Goal: Task Accomplishment & Management: Use online tool/utility

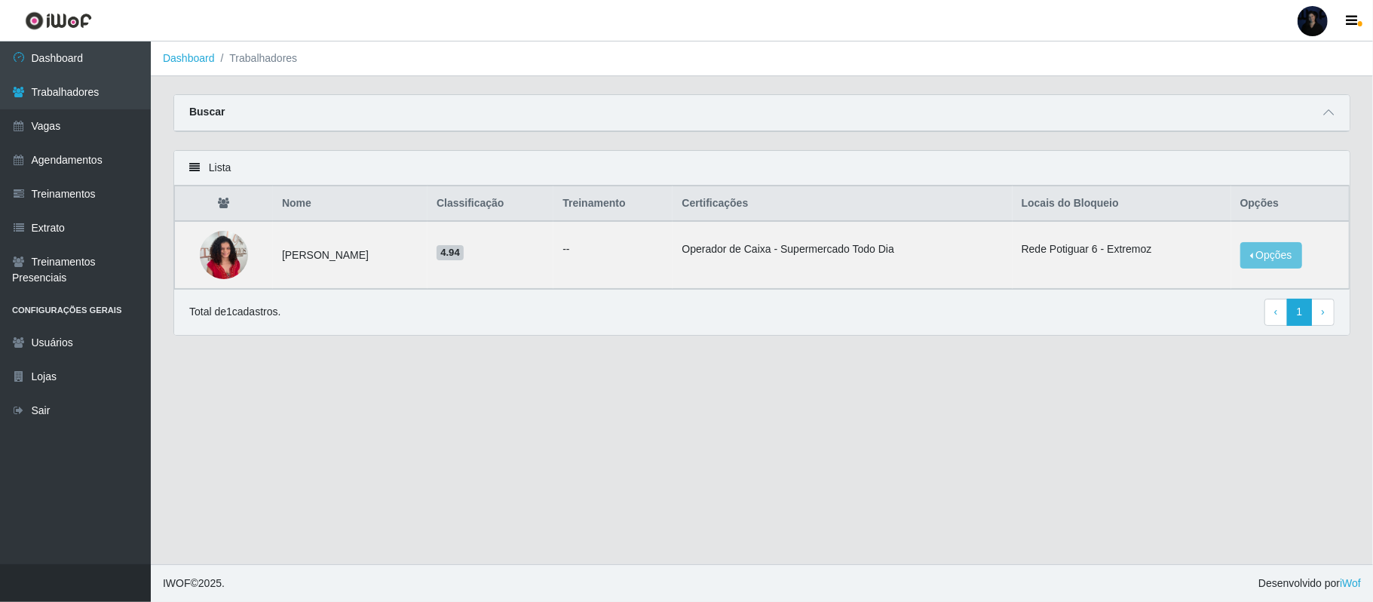
click at [1306, 34] on div at bounding box center [1313, 21] width 30 height 30
click at [1262, 110] on button "Sair" at bounding box center [1284, 117] width 136 height 31
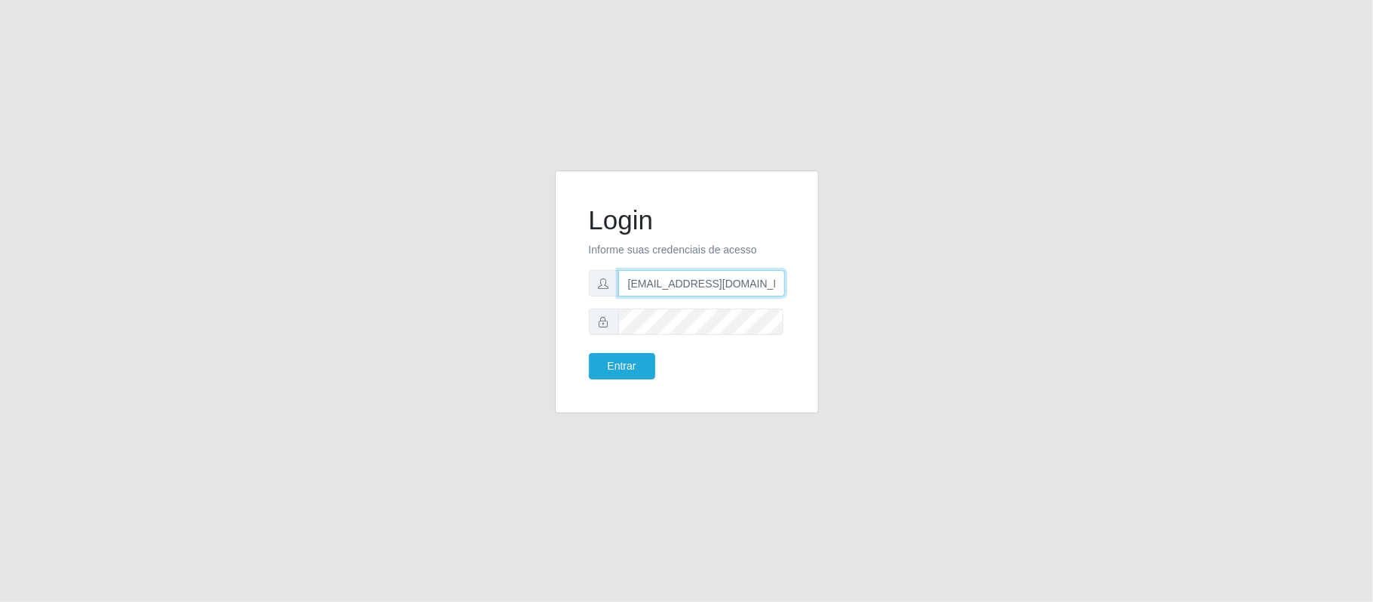
drag, startPoint x: 668, startPoint y: 285, endPoint x: 713, endPoint y: 285, distance: 44.5
click at [670, 285] on input "[EMAIL_ADDRESS][DOMAIN_NAME]" at bounding box center [701, 283] width 167 height 26
drag, startPoint x: 701, startPoint y: 285, endPoint x: 801, endPoint y: 284, distance: 100.3
click at [801, 284] on div "Login Informe suas credenciais de acesso [EMAIL_ADDRESS][DOMAIN_NAME] Entrar" at bounding box center [687, 291] width 264 height 243
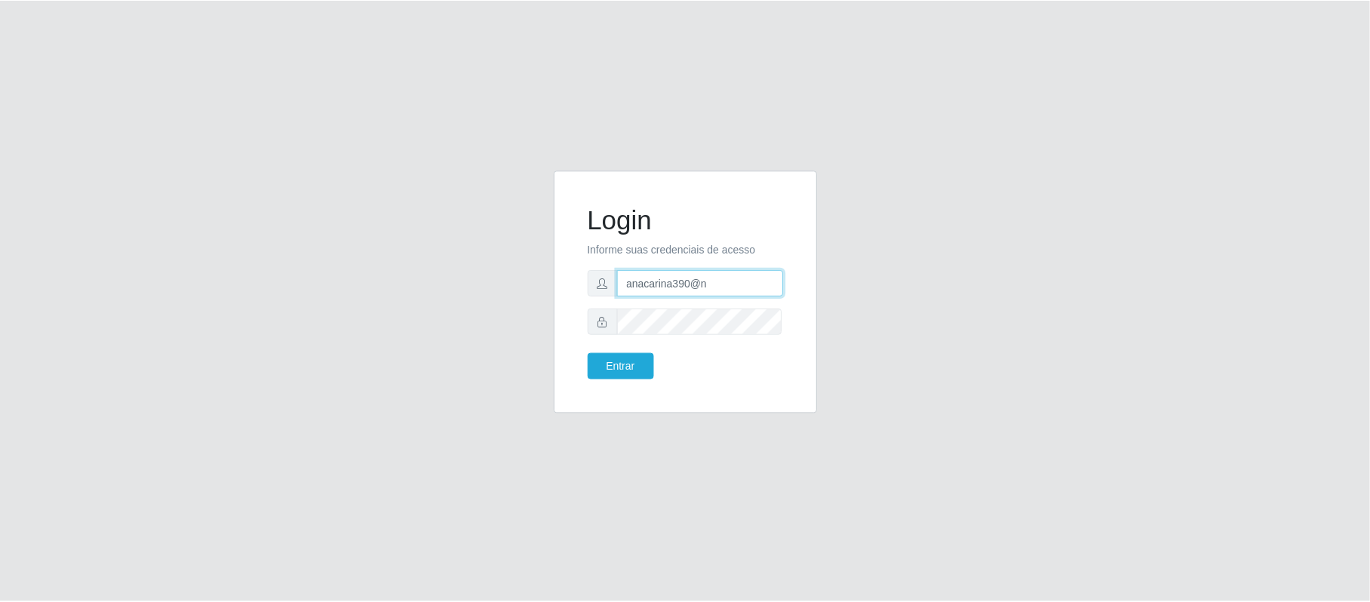
scroll to position [0, 0]
type input "[EMAIL_ADDRESS][DOMAIN_NAME]"
click at [611, 363] on button "Entrar" at bounding box center [622, 366] width 66 height 26
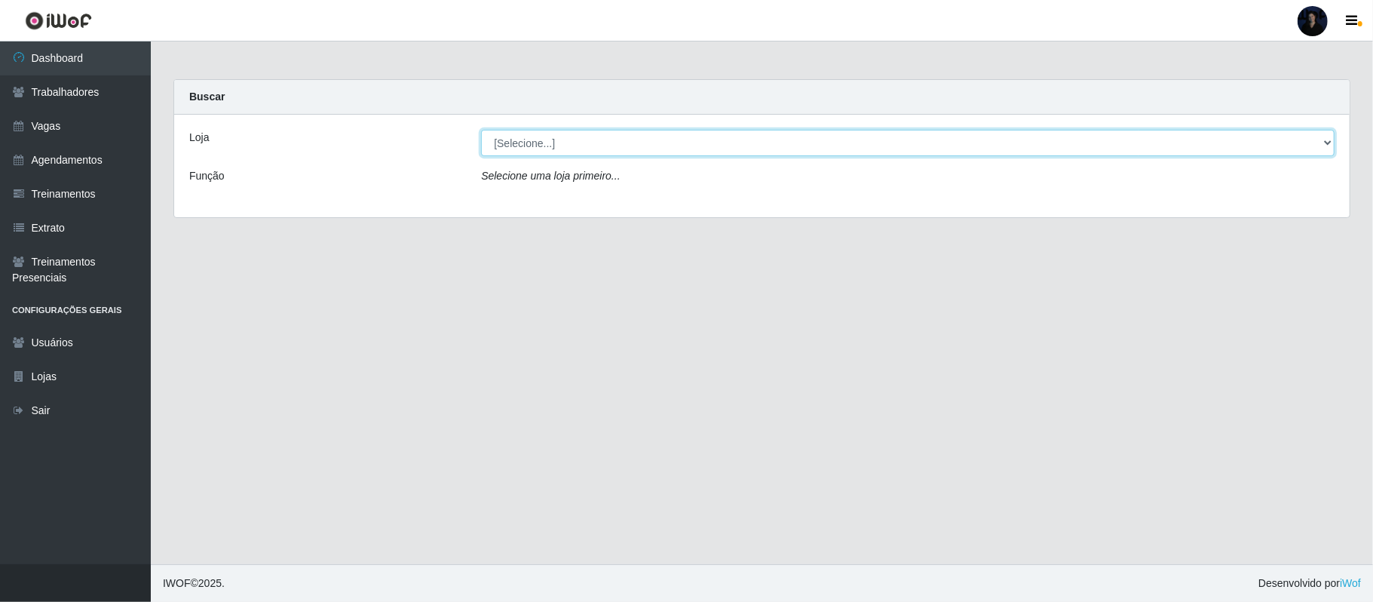
click at [531, 140] on select "[Selecione...] Nordestão - Alecrim Nordestão - [GEOGRAPHIC_DATA] Nordestão - [G…" at bounding box center [908, 143] width 854 height 26
select select "454"
click at [481, 130] on select "[Selecione...] Nordestão - Alecrim Nordestão - [GEOGRAPHIC_DATA] Nordestão - [G…" at bounding box center [908, 143] width 854 height 26
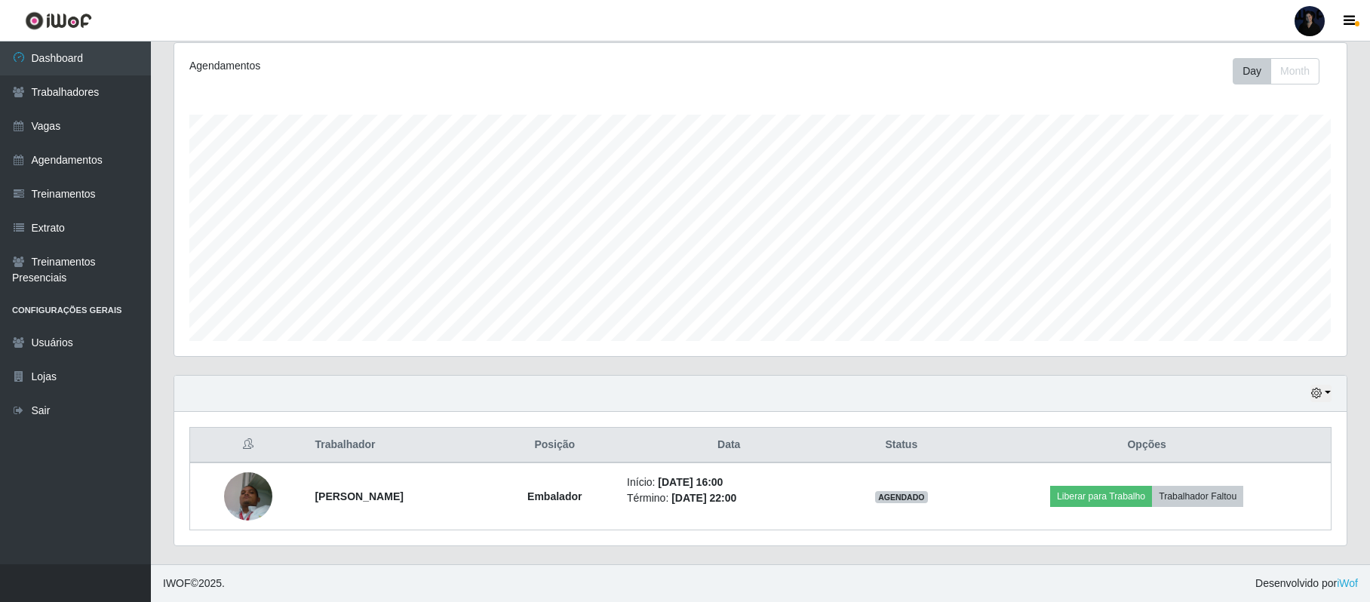
scroll to position [201, 0]
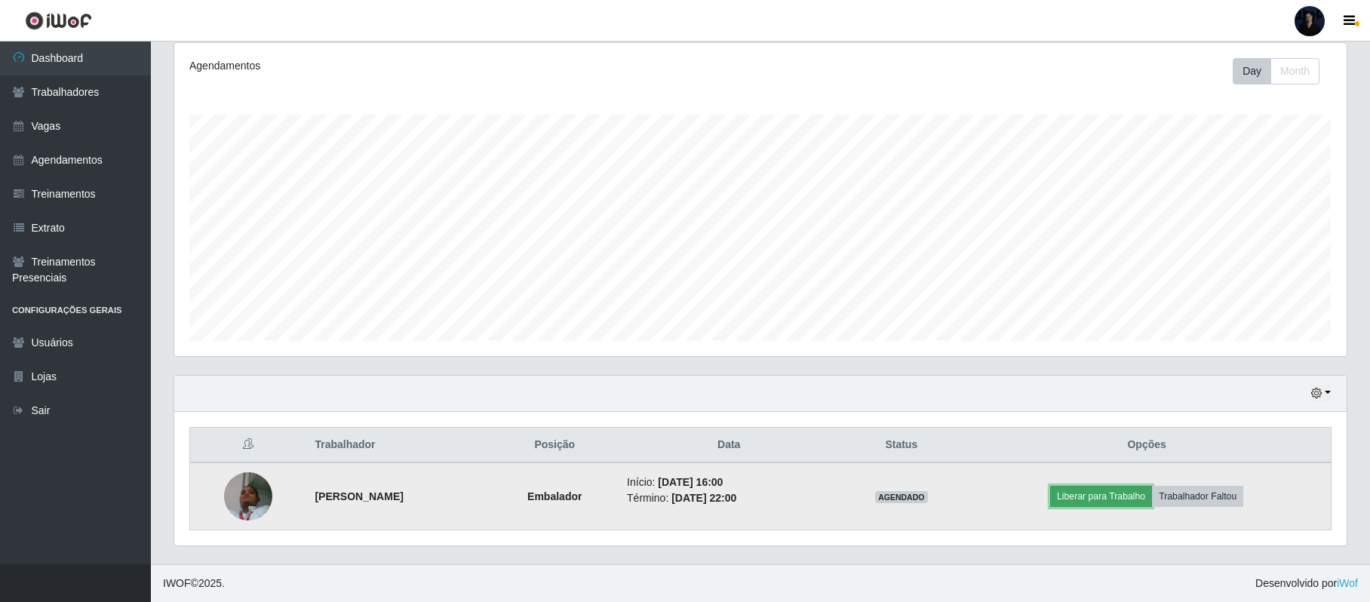
click at [1097, 496] on button "Liberar para Trabalho" at bounding box center [1101, 496] width 102 height 21
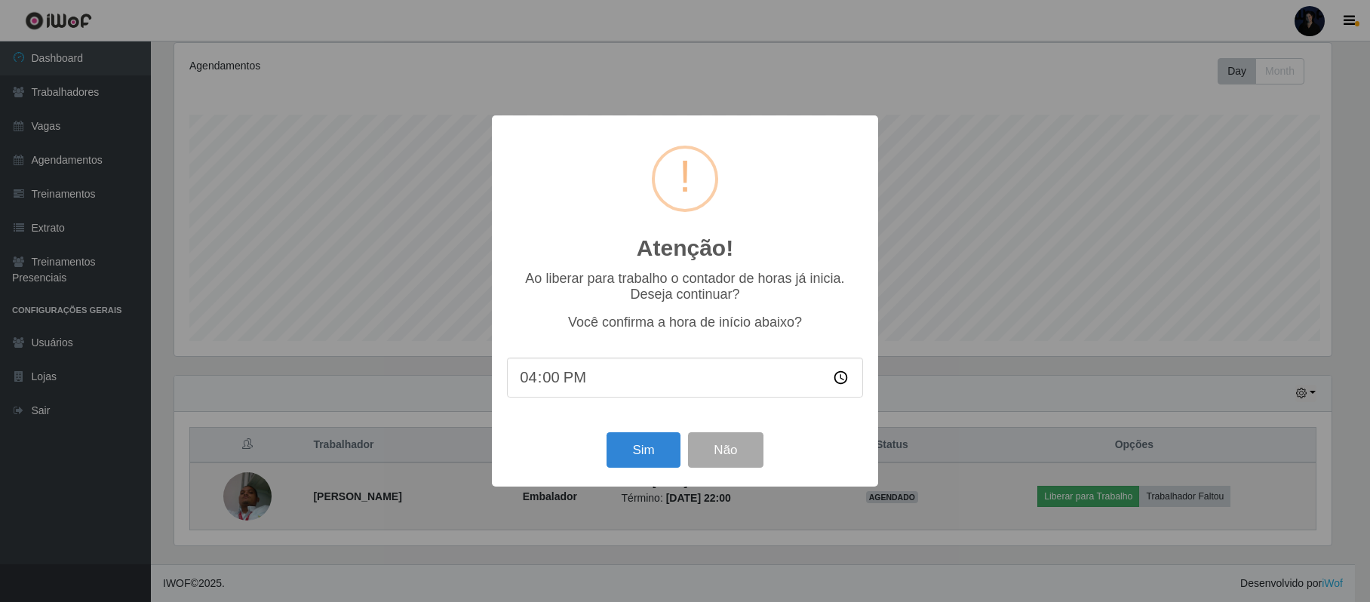
scroll to position [314, 1160]
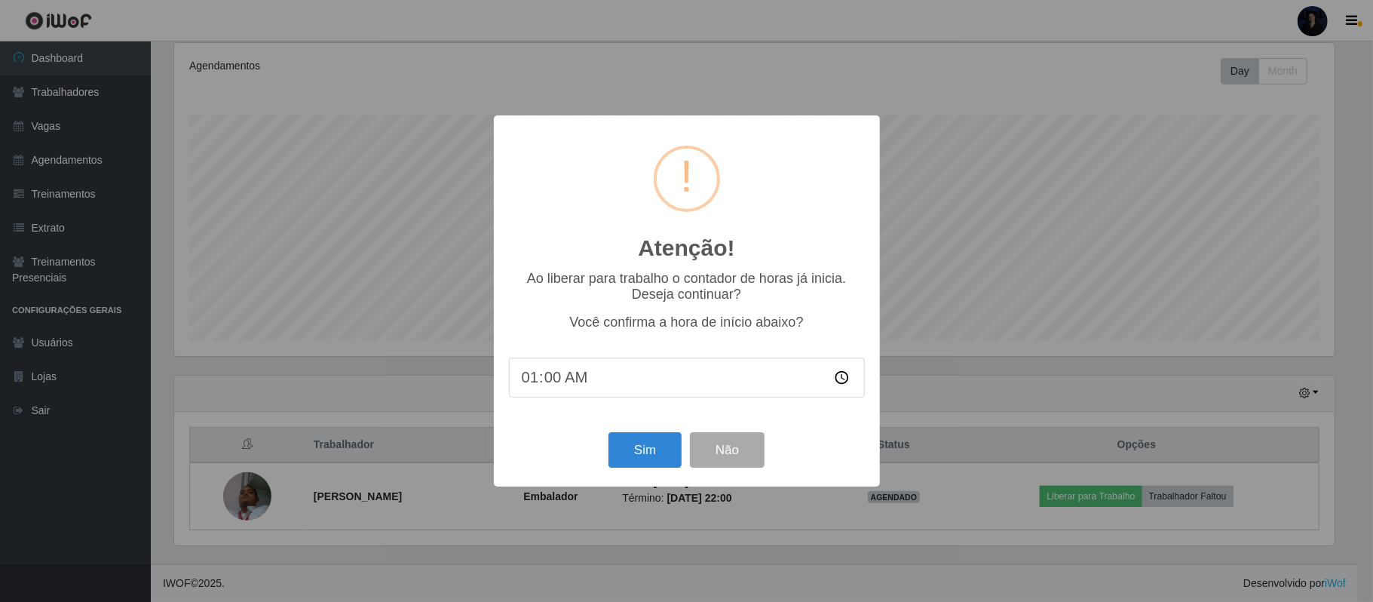
type input "16:00"
click at [625, 451] on button "Sim" at bounding box center [645, 449] width 73 height 35
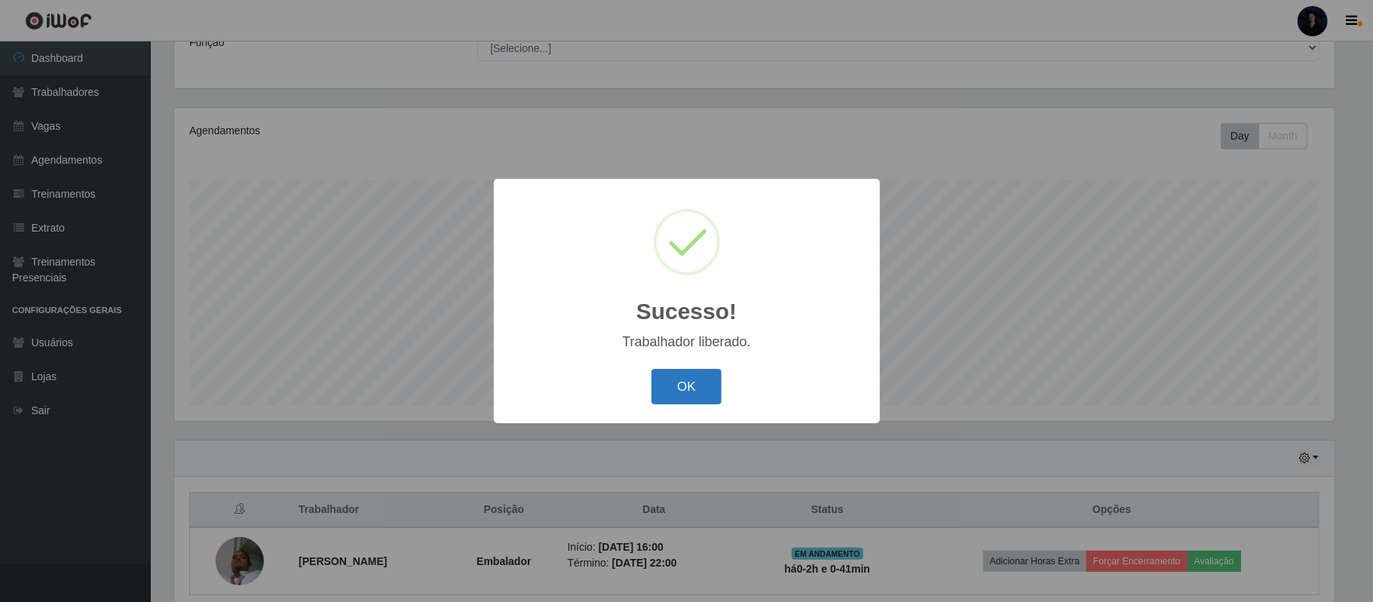
click at [692, 392] on button "OK" at bounding box center [687, 386] width 70 height 35
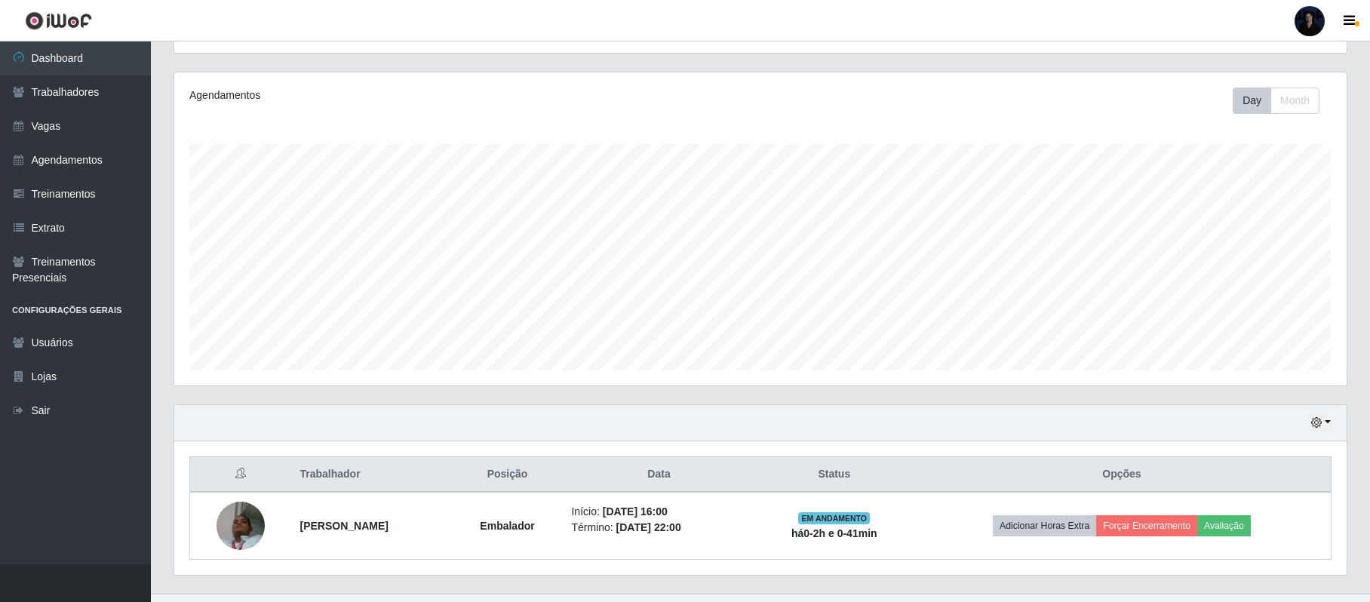
scroll to position [201, 0]
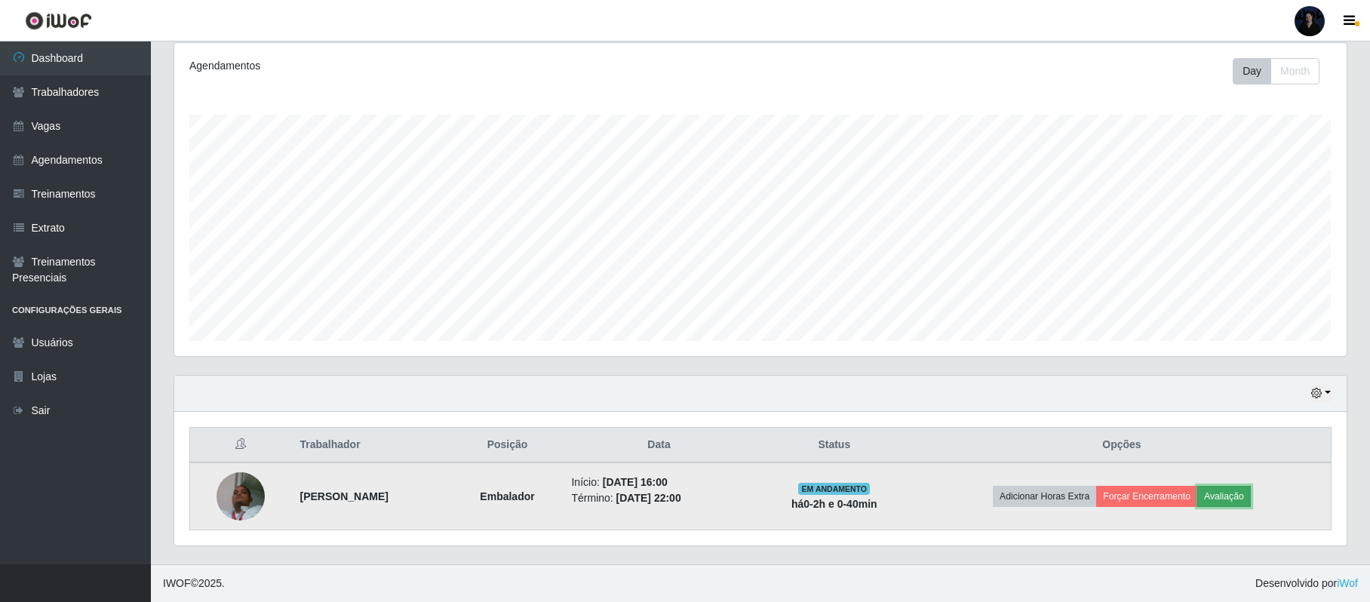
click at [1231, 493] on button "Avaliação" at bounding box center [1224, 496] width 54 height 21
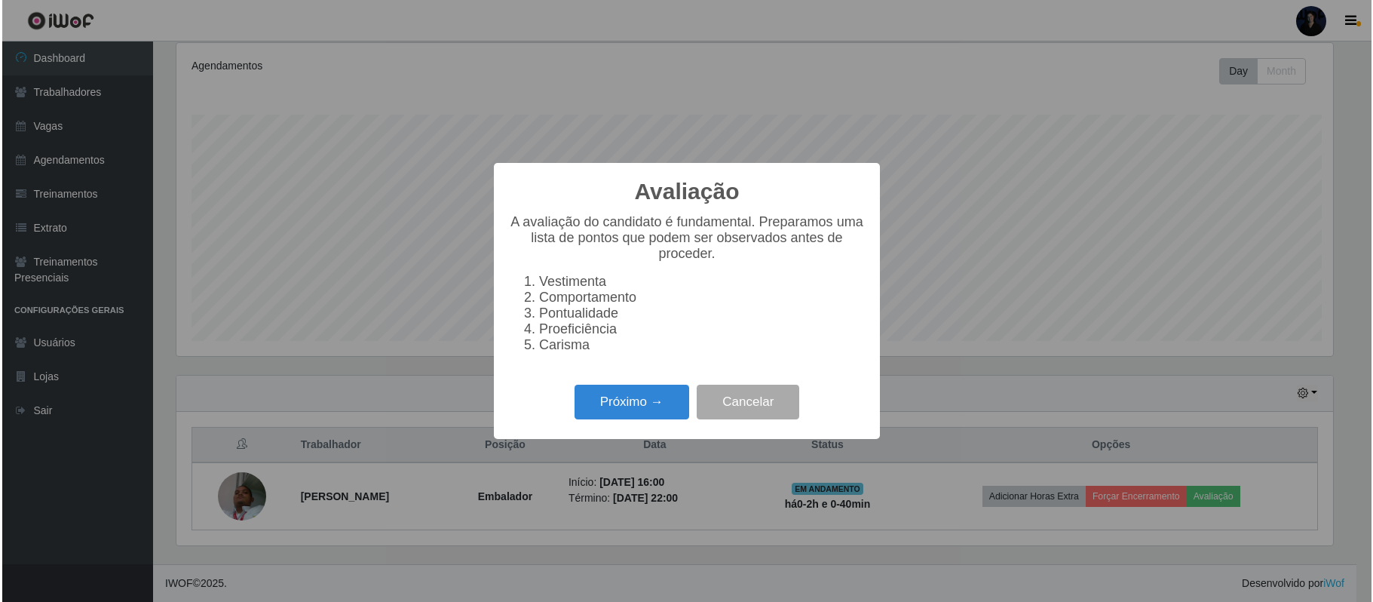
scroll to position [314, 1160]
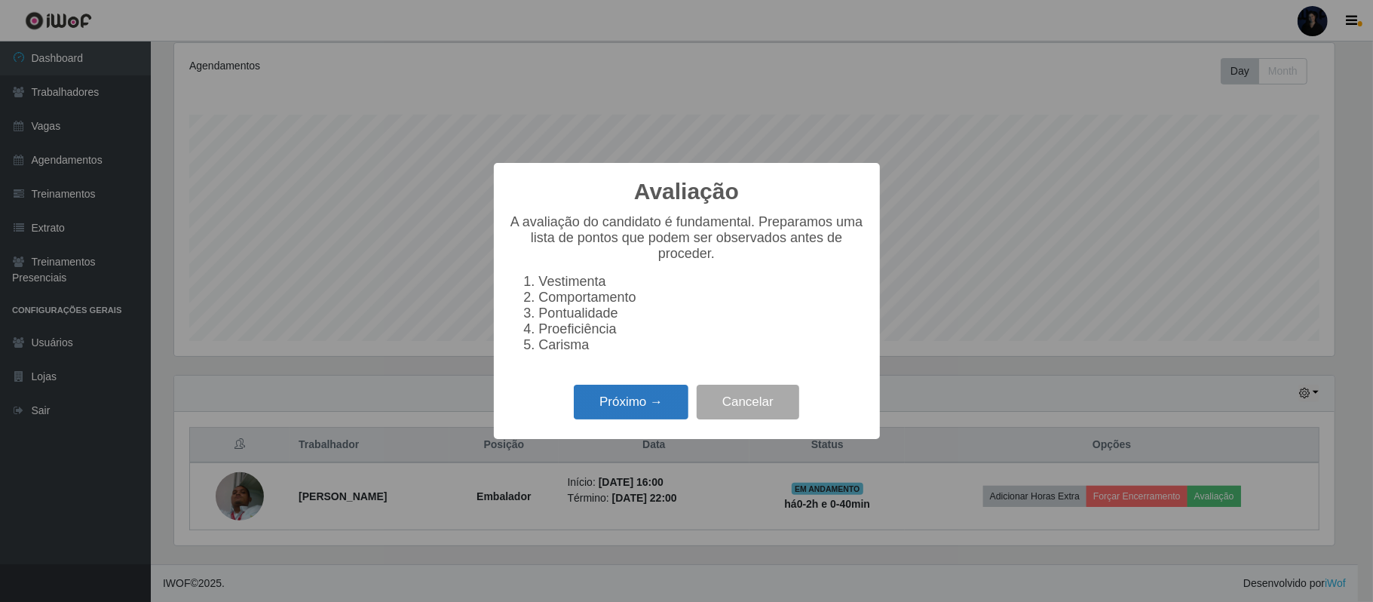
click at [637, 407] on button "Próximo →" at bounding box center [631, 402] width 115 height 35
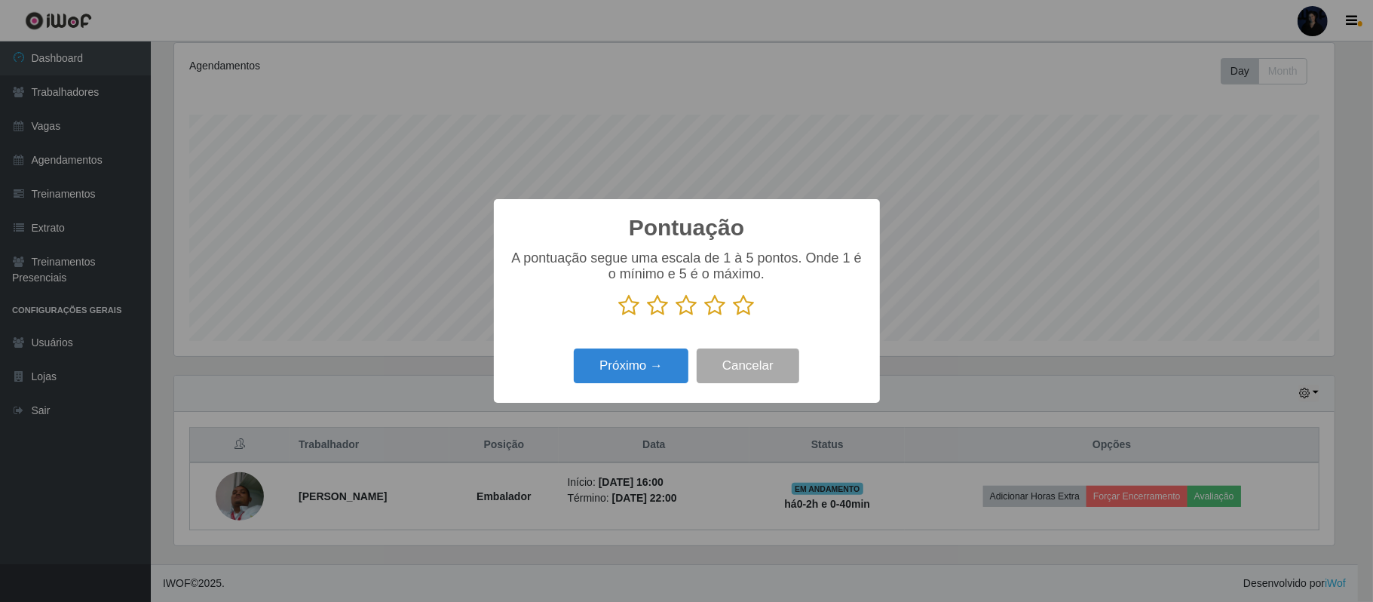
scroll to position [753937, 753090]
click at [711, 308] on icon at bounding box center [715, 305] width 21 height 23
click at [705, 317] on input "radio" at bounding box center [705, 317] width 0 height 0
click at [626, 365] on button "Próximo →" at bounding box center [631, 365] width 115 height 35
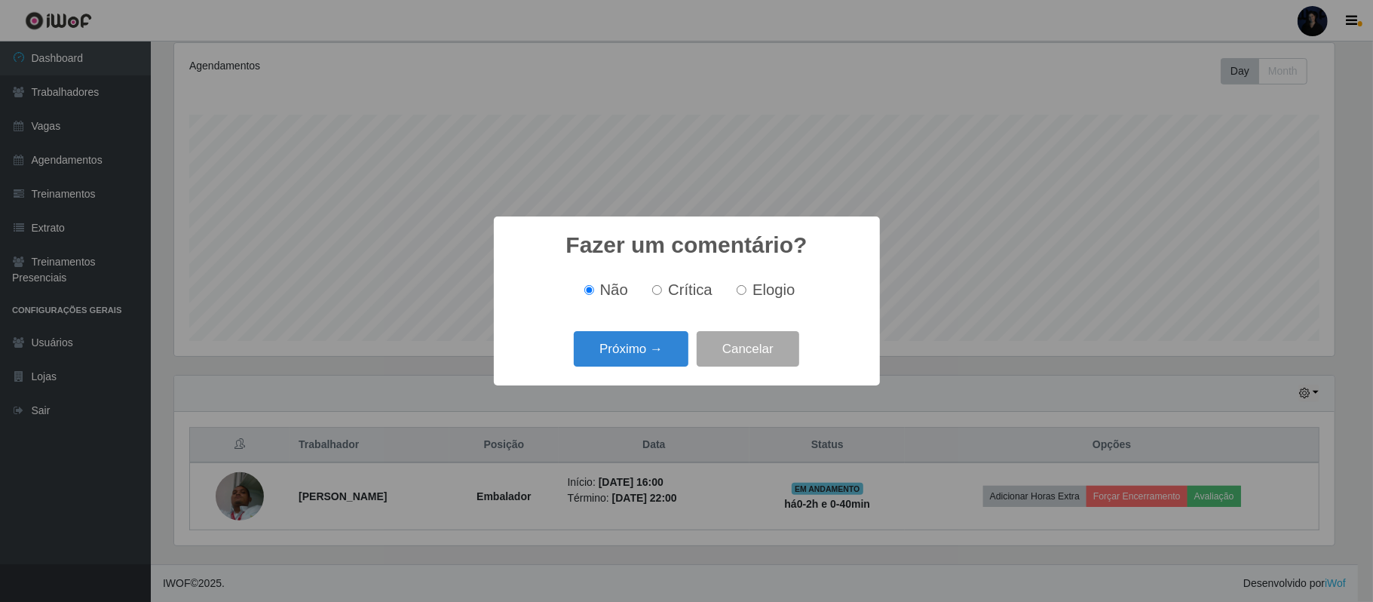
click at [786, 278] on div "Não Crítica Elogio" at bounding box center [687, 290] width 356 height 45
click at [775, 285] on span "Elogio" at bounding box center [774, 289] width 42 height 17
click at [747, 285] on input "Elogio" at bounding box center [742, 290] width 10 height 10
radio input "true"
click at [649, 342] on button "Próximo →" at bounding box center [631, 348] width 115 height 35
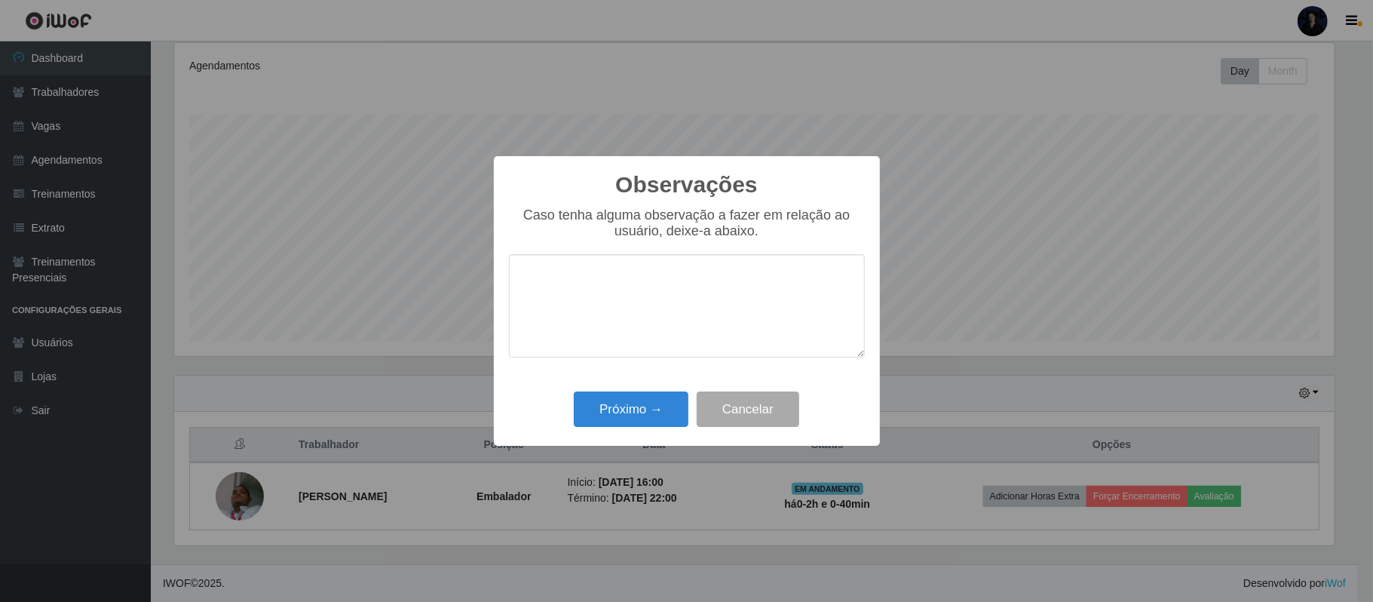
click at [644, 324] on textarea at bounding box center [687, 305] width 356 height 103
click at [742, 409] on button "Cancelar" at bounding box center [748, 408] width 103 height 35
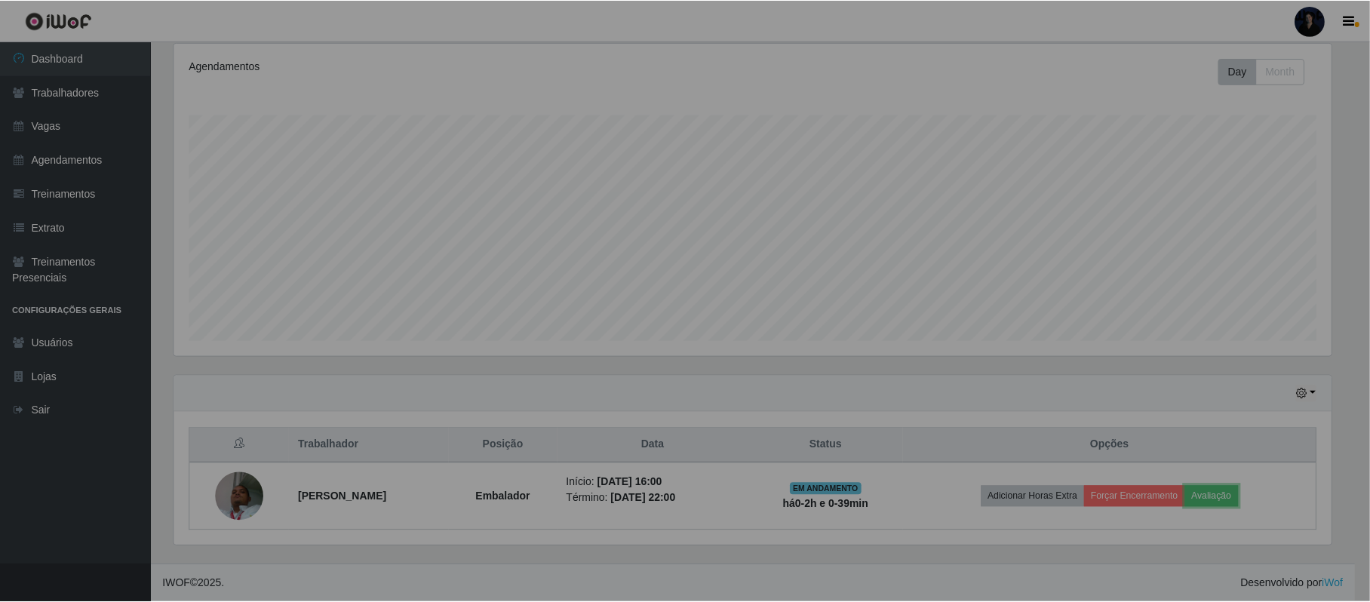
scroll to position [314, 1171]
